Goal: Task Accomplishment & Management: Use online tool/utility

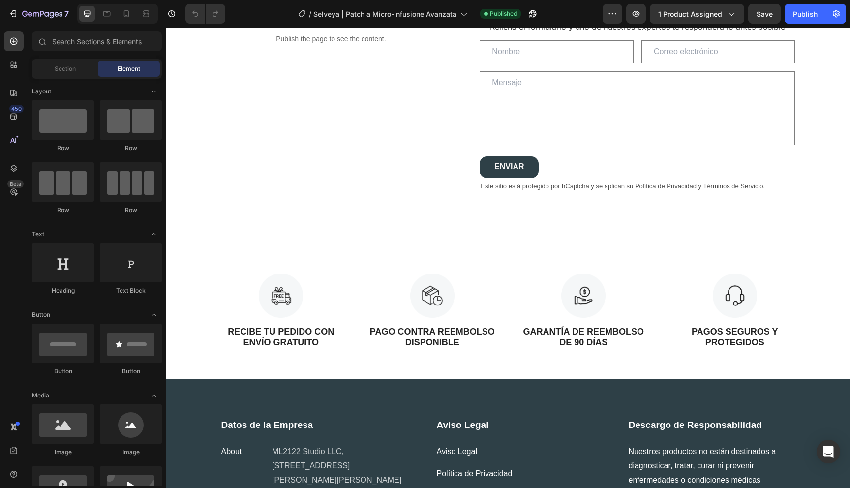
scroll to position [2605, 0]
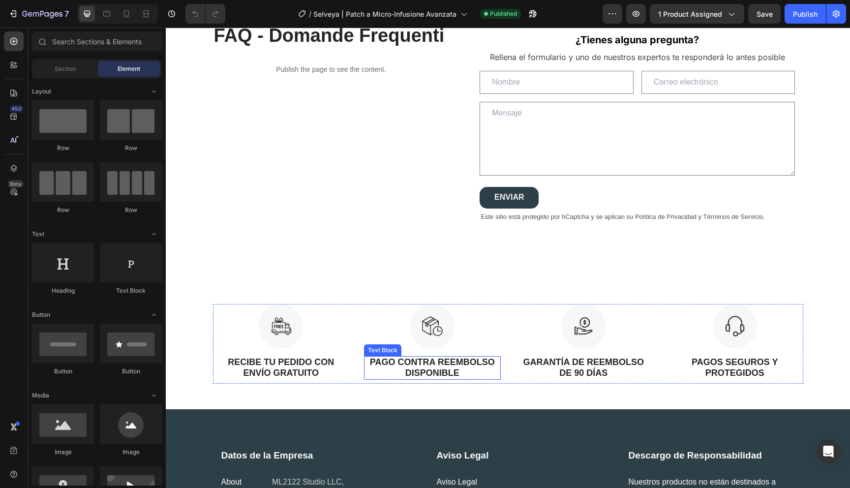
click at [428, 364] on strong "PAGO CONTRA REEMBOLSO DISPONIBLE" at bounding box center [432, 367] width 125 height 21
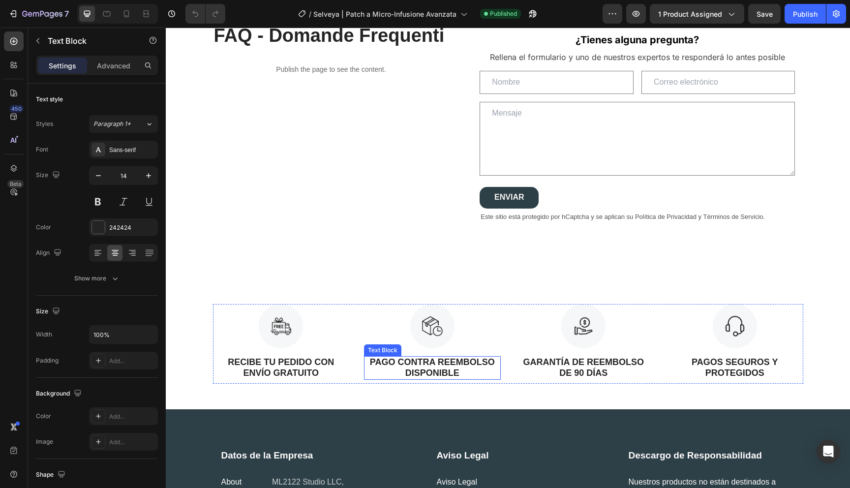
click at [428, 364] on strong "PAGO CONTRA REEMBOLSO DISPONIBLE" at bounding box center [432, 367] width 125 height 21
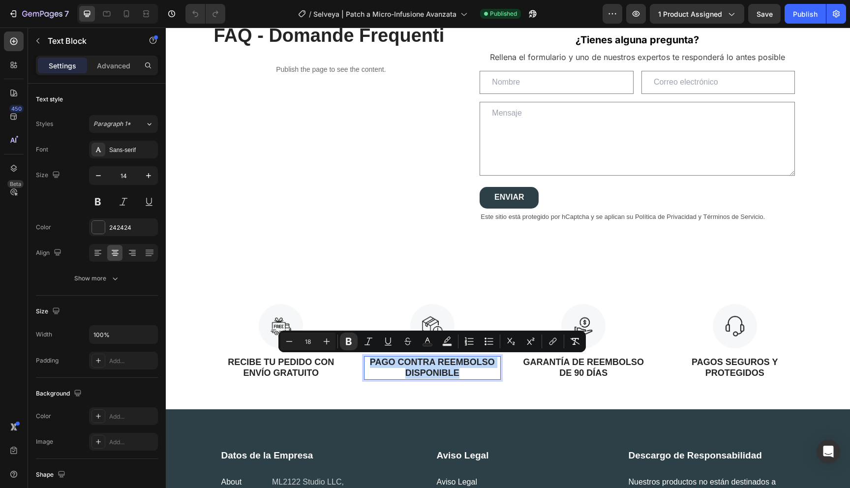
click at [428, 362] on strong "PAGO CONTRA REEMBOLSO DISPONIBLE" at bounding box center [432, 367] width 125 height 21
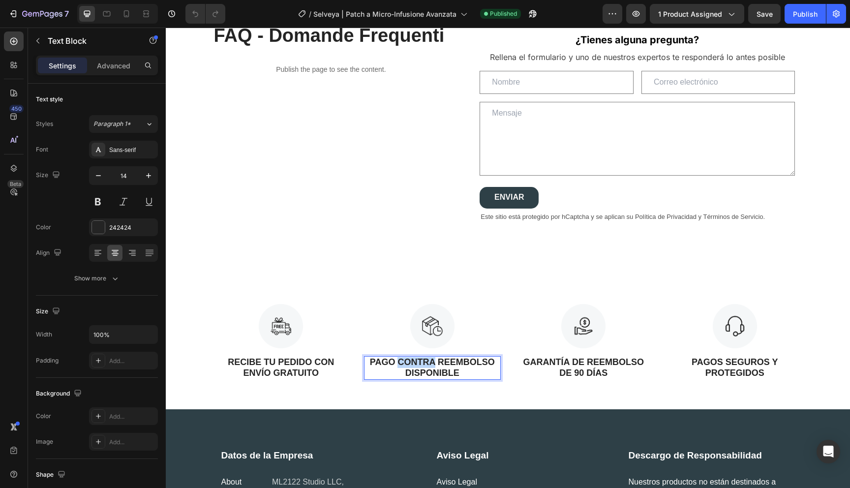
click at [428, 362] on strong "PAGO CONTRA REEMBOLSO DISPONIBLE" at bounding box center [432, 367] width 125 height 21
drag, startPoint x: 370, startPoint y: 360, endPoint x: 494, endPoint y: 366, distance: 123.7
click at [494, 366] on strong "PAGO CONTRA REEMBOLSO DISPONIBLE" at bounding box center [432, 367] width 125 height 21
click at [401, 361] on strong "Pago Contra Reembolso DISPONIBLE" at bounding box center [432, 367] width 103 height 21
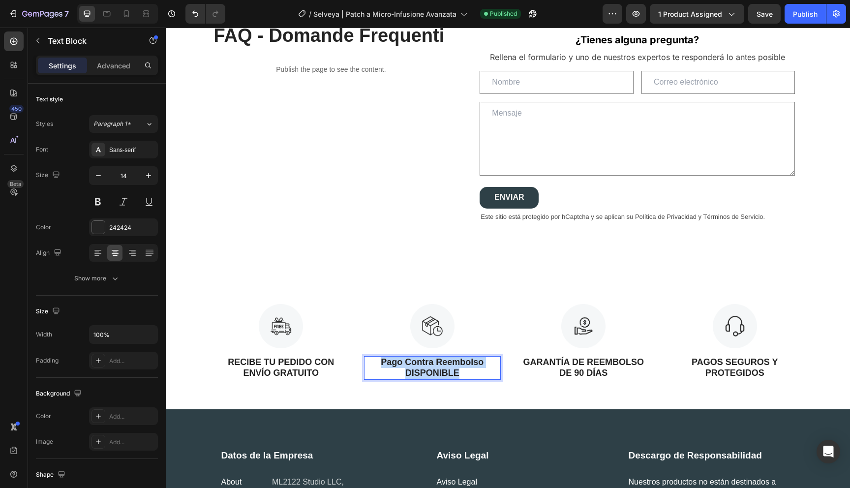
click at [401, 361] on strong "Pago Contra Reembolso DISPONIBLE" at bounding box center [432, 367] width 103 height 21
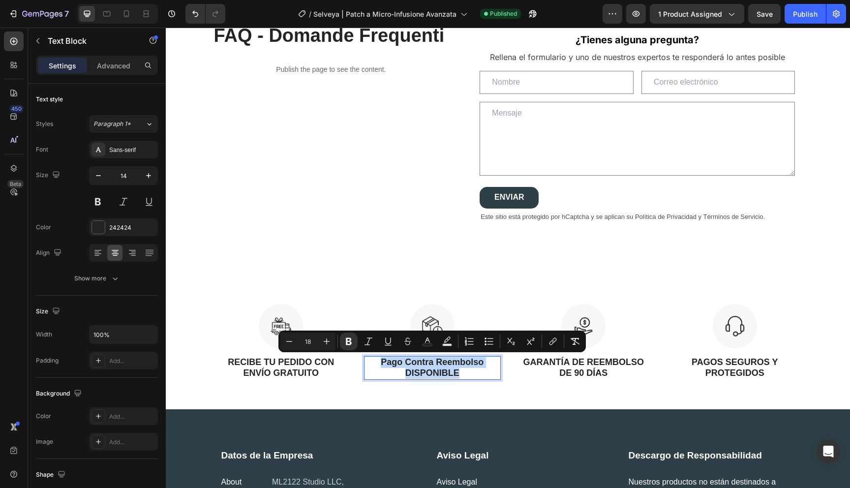
click at [389, 362] on strong "Pago Contra Reembolso DISPONIBLE" at bounding box center [432, 367] width 103 height 21
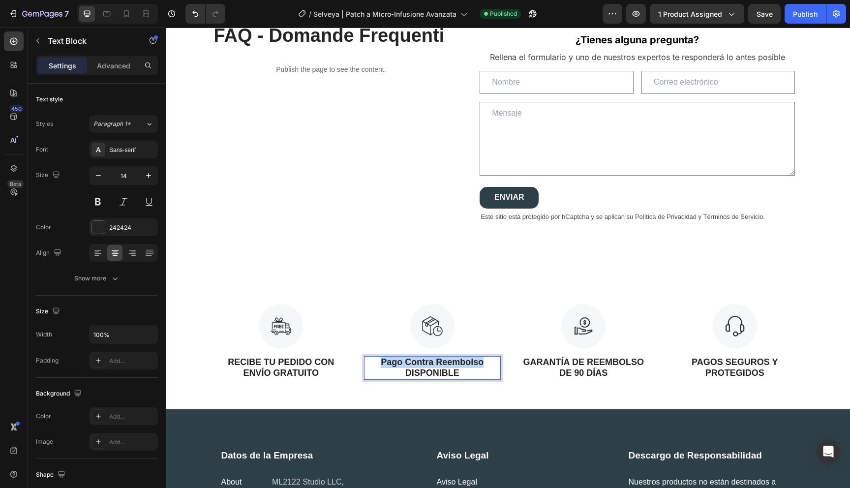
drag, startPoint x: 377, startPoint y: 362, endPoint x: 482, endPoint y: 362, distance: 104.8
click at [482, 362] on p "Pago Contra Reembolso DISPONIBLE" at bounding box center [432, 368] width 135 height 22
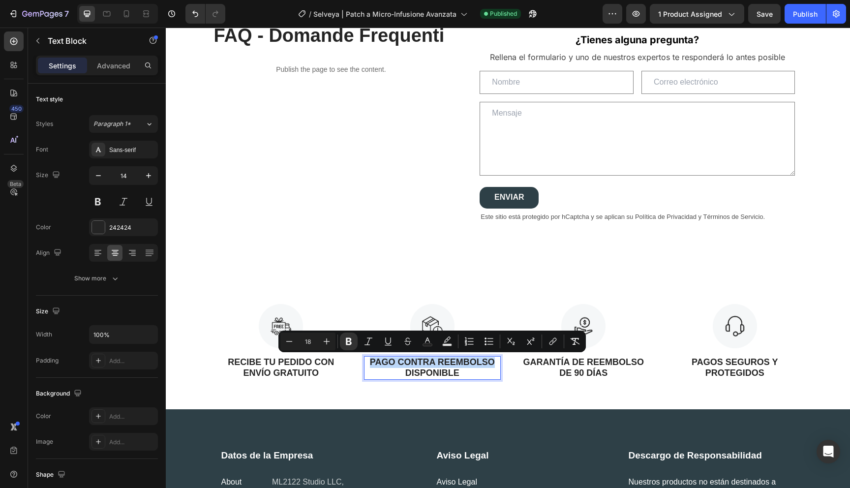
click at [405, 361] on strong "PAGO CONTRA REEMBOLSO DISPONIBLE" at bounding box center [432, 367] width 125 height 21
click at [426, 358] on strong "PAGO CONTRA REEMBOLSO DISPONIBLE" at bounding box center [432, 367] width 125 height 21
click at [444, 361] on strong "PAGO CONTRA REEMBOLSO DISPONIBLE" at bounding box center [432, 367] width 125 height 21
click at [461, 366] on strong "PAGO CONTRA REEMBOLSO DISPONIBLE" at bounding box center [432, 367] width 125 height 21
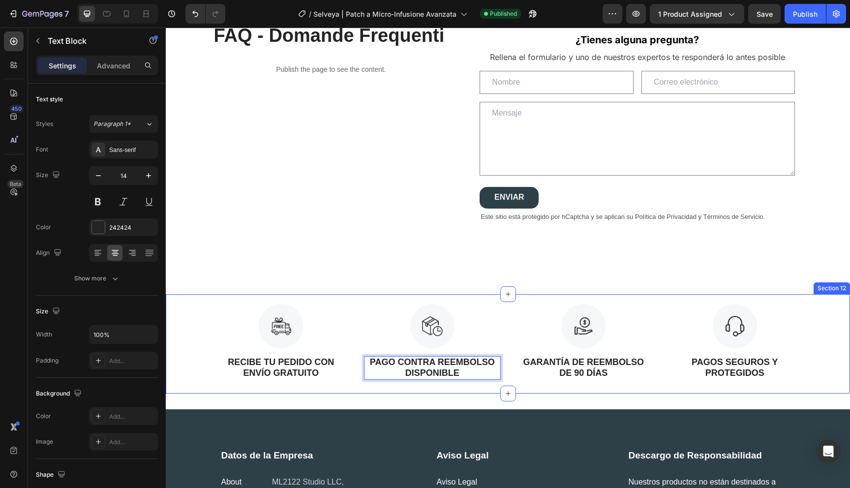
click at [472, 388] on div "Image RECIBE TU PEDIDO CON ENVÍO GRATUITO Text Block Image PAGO CONTRA REEMBOLS…" at bounding box center [508, 343] width 684 height 99
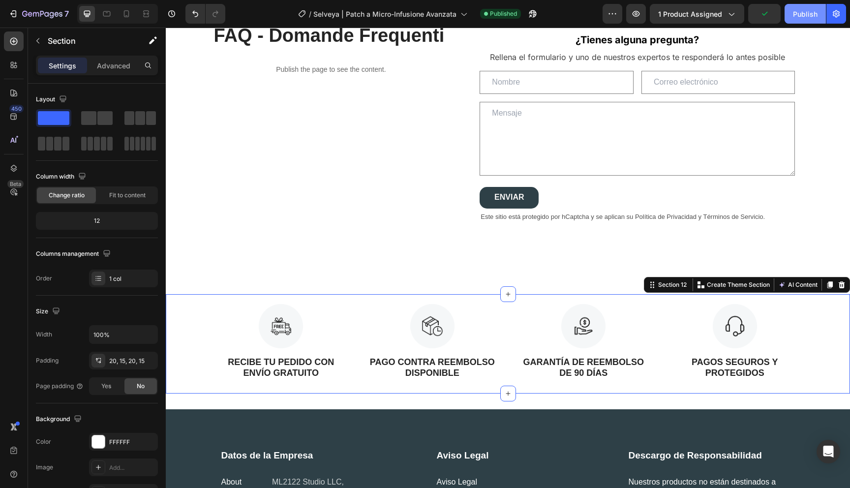
click at [795, 15] on div "Publish" at bounding box center [805, 14] width 25 height 10
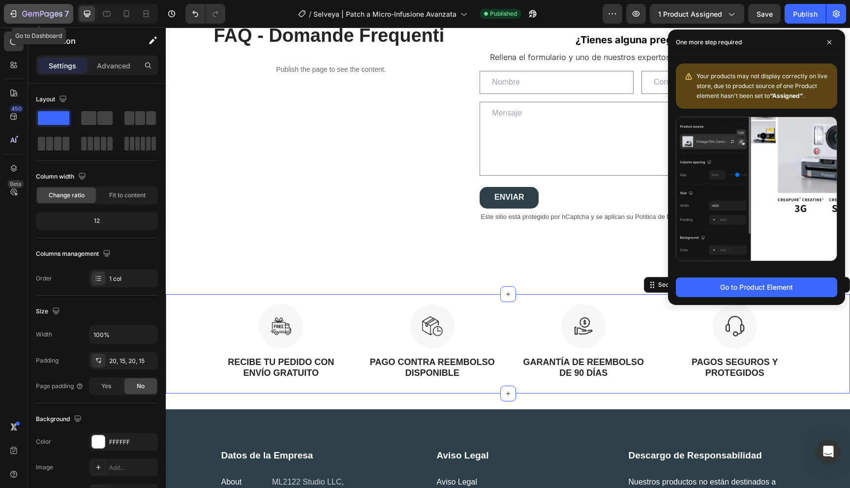
click at [20, 9] on div "7" at bounding box center [38, 14] width 61 height 12
